Goal: Navigation & Orientation: Find specific page/section

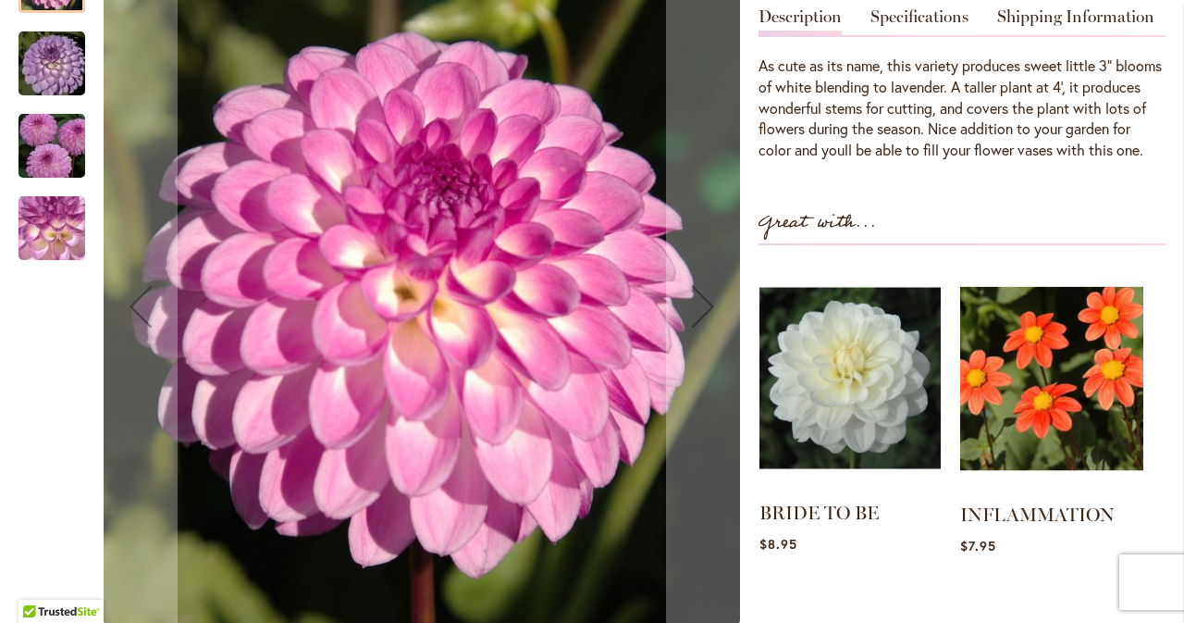
scroll to position [648, 0]
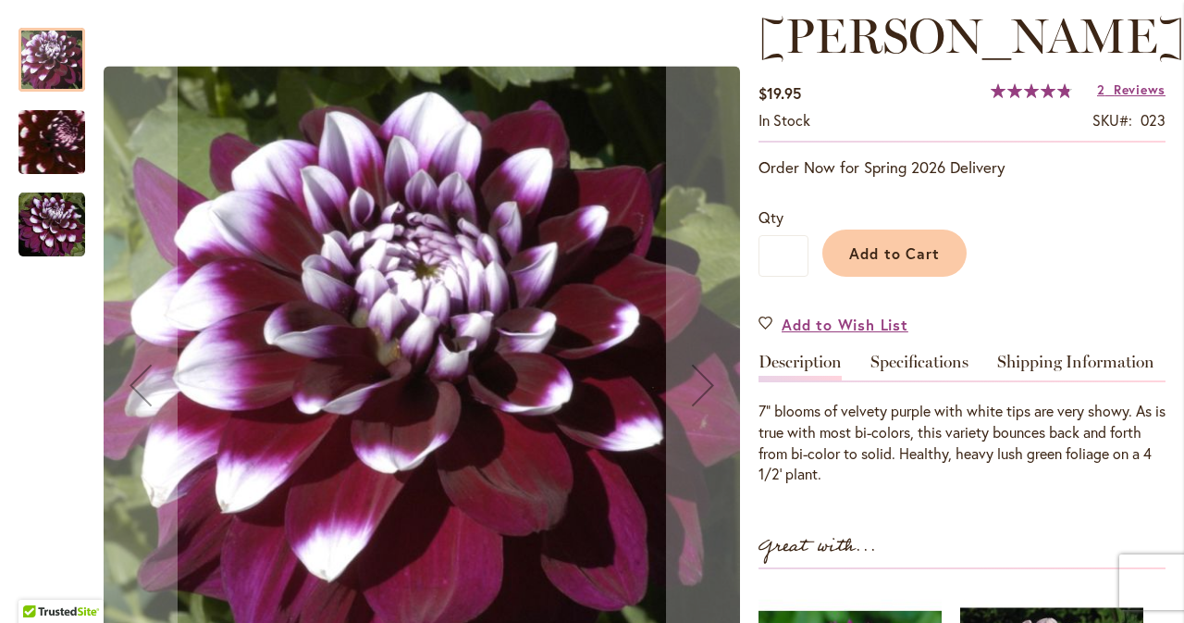
scroll to position [278, 0]
